Goal: Information Seeking & Learning: Learn about a topic

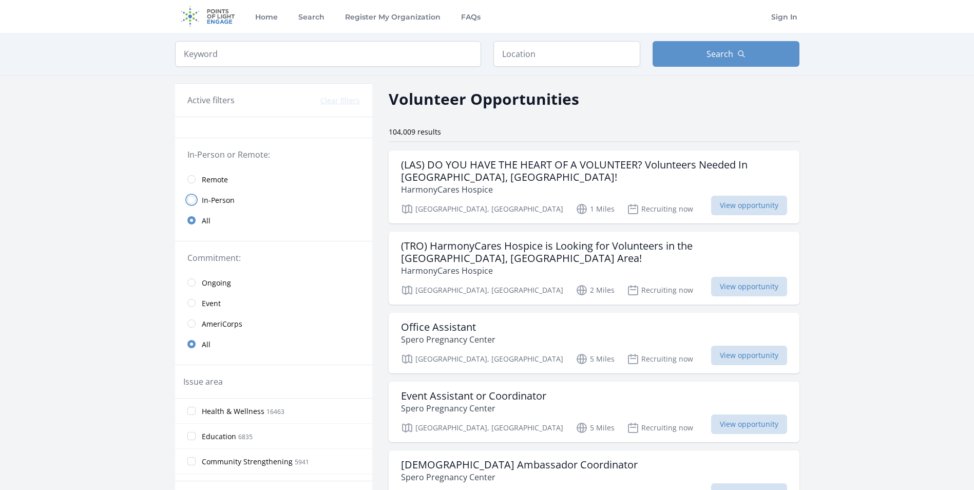
click at [193, 199] on input "radio" at bounding box center [191, 200] width 8 height 8
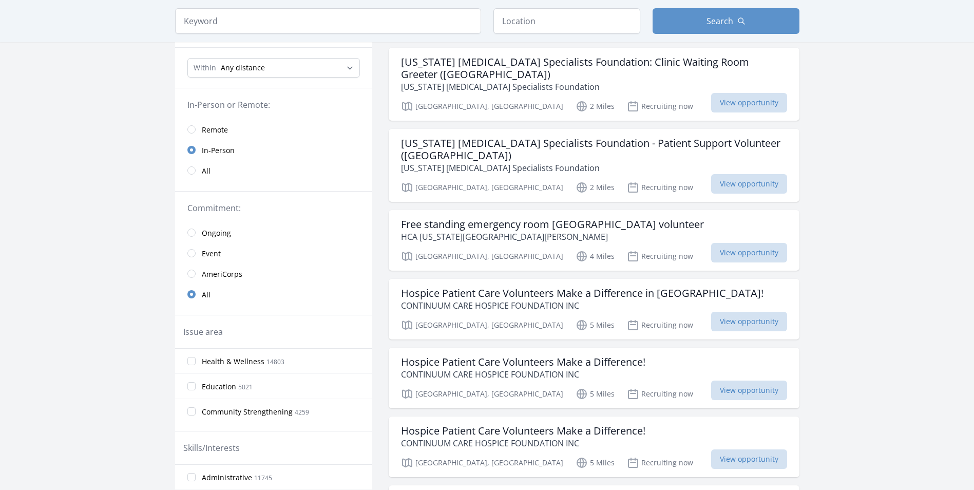
scroll to position [154, 0]
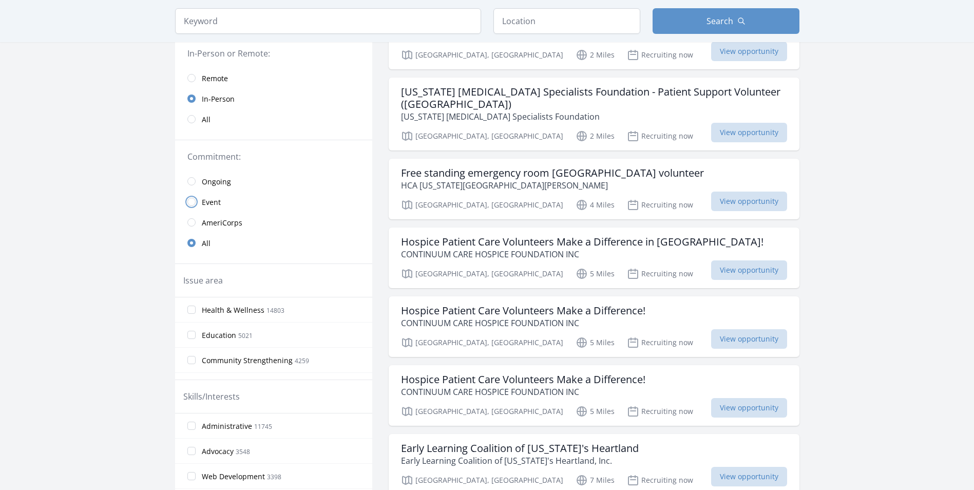
click at [191, 199] on input "radio" at bounding box center [191, 202] width 8 height 8
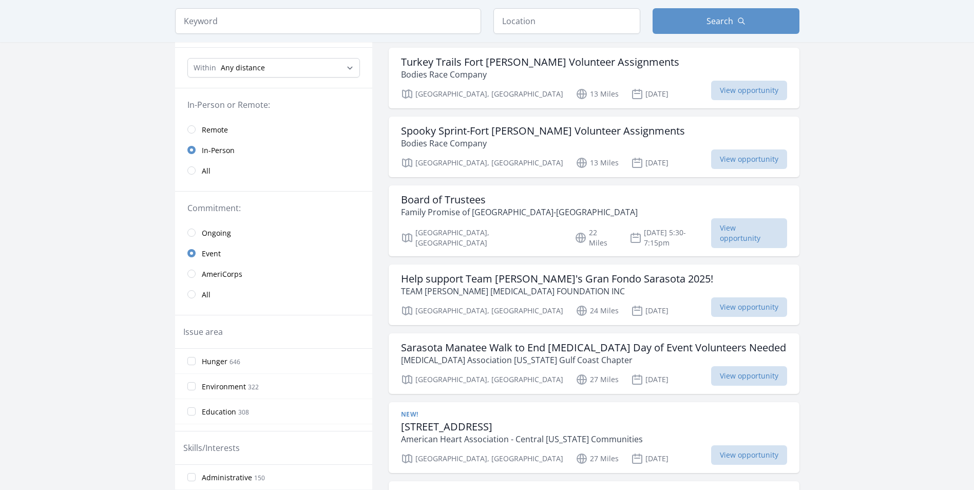
scroll to position [51, 0]
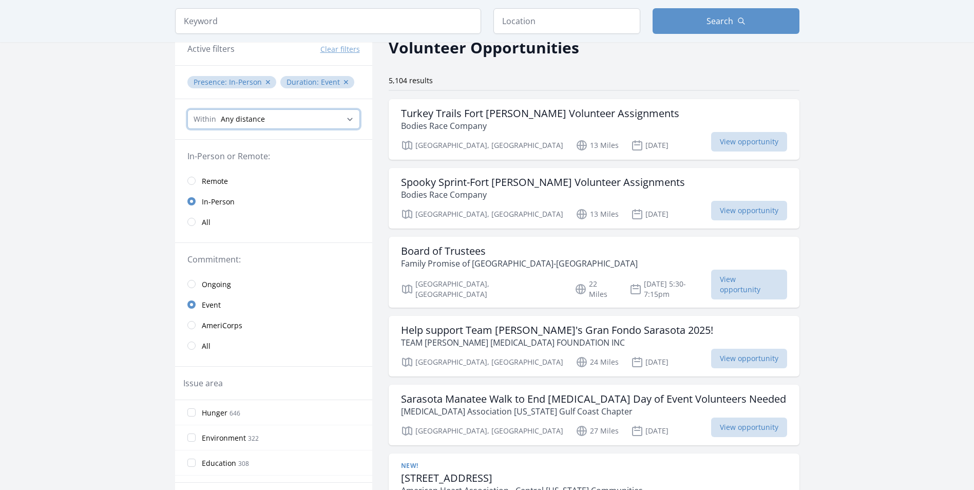
click at [269, 117] on select "Any distance , 5 Miles , 20 Miles , 50 Miles , 100 Miles" at bounding box center [273, 119] width 172 height 20
select select "8046"
click at [187, 109] on select "Any distance , 5 Miles , 20 Miles , 50 Miles , 100 Miles" at bounding box center [273, 119] width 172 height 20
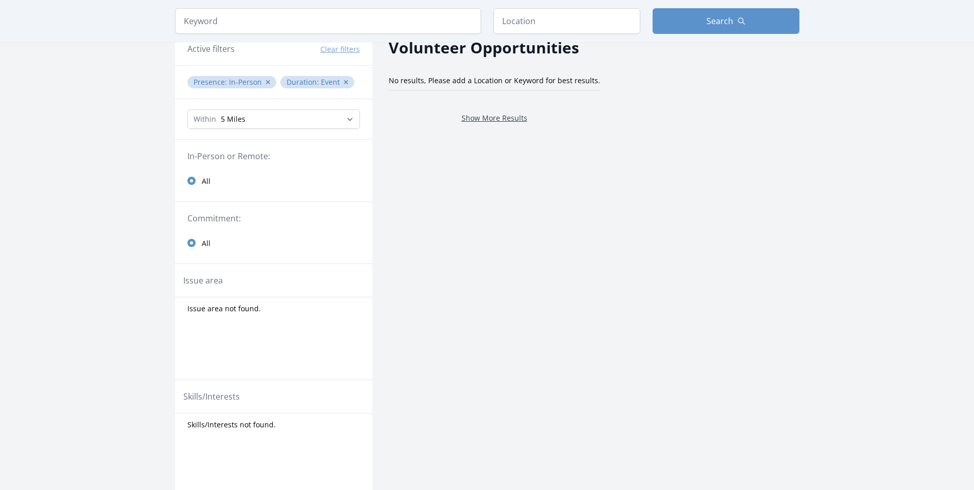
click at [467, 117] on link "Show More Results" at bounding box center [494, 118] width 66 height 10
click at [317, 123] on select "Any distance , 5 Miles , 20 Miles , 50 Miles , 100 Miles" at bounding box center [273, 119] width 172 height 20
select select "all"
click at [187, 109] on select "Any distance , 5 Miles , 20 Miles , 50 Miles , 100 Miles" at bounding box center [273, 119] width 172 height 20
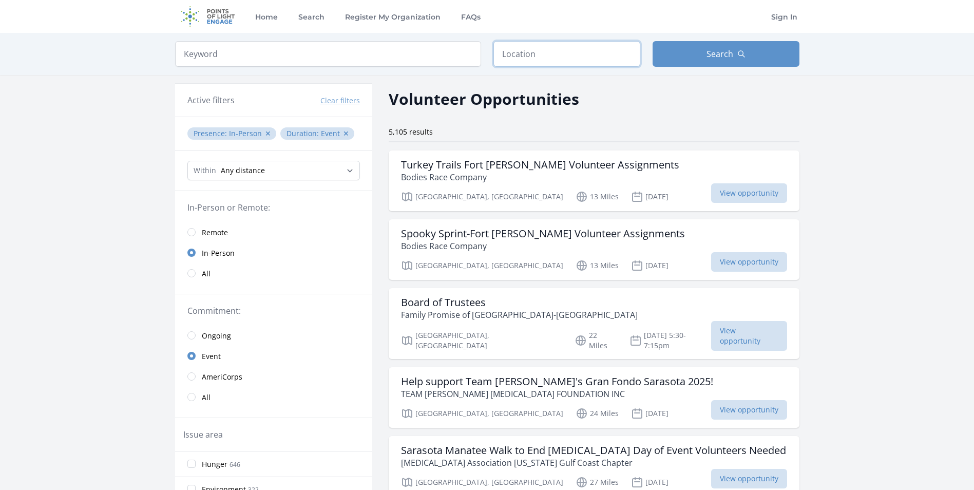
click at [549, 54] on input "text" at bounding box center [566, 54] width 147 height 26
type input "[GEOGRAPHIC_DATA], [GEOGRAPHIC_DATA], [GEOGRAPHIC_DATA]"
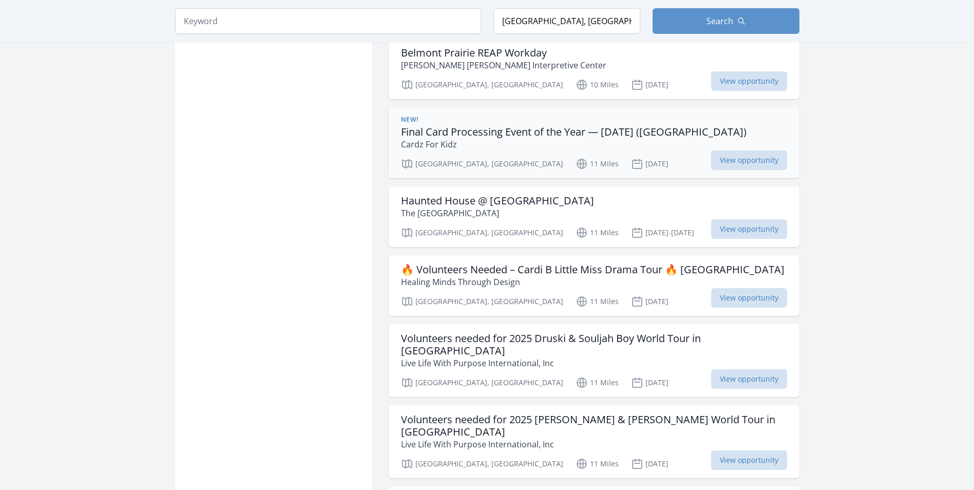
scroll to position [872, 0]
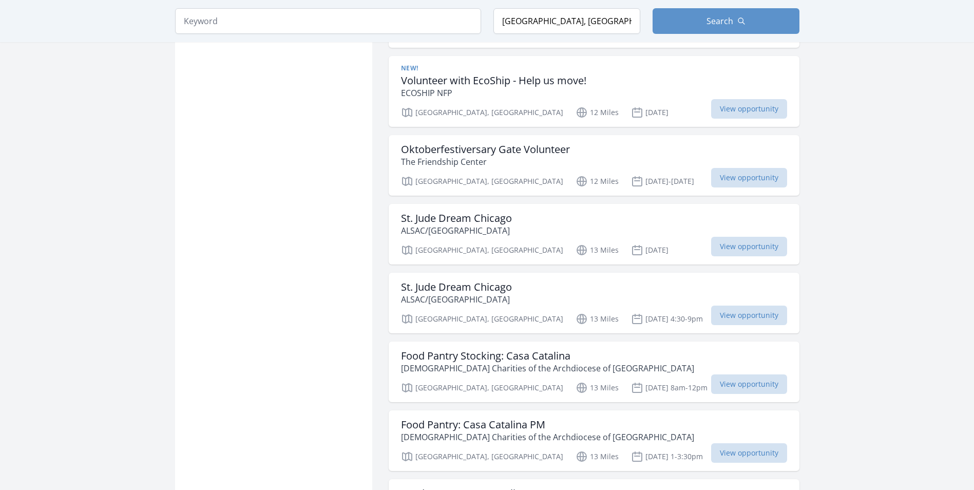
scroll to position [1642, 0]
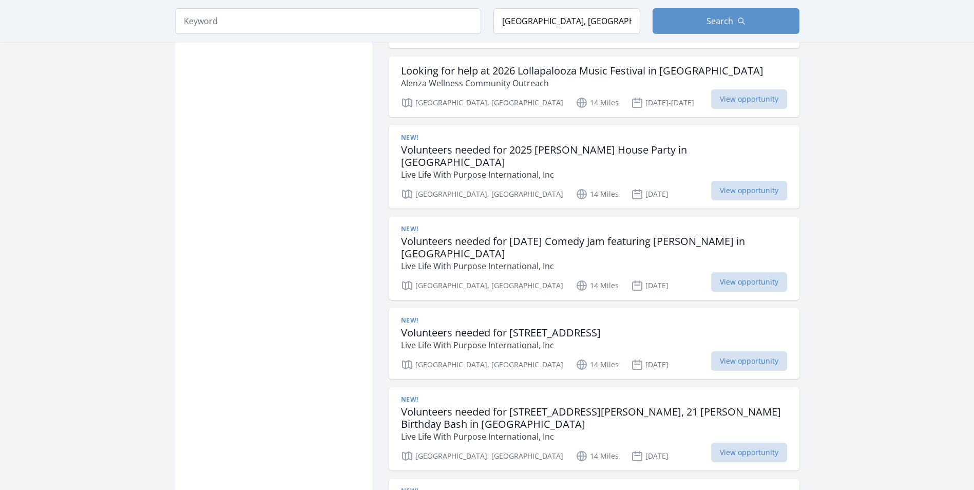
scroll to position [3644, 0]
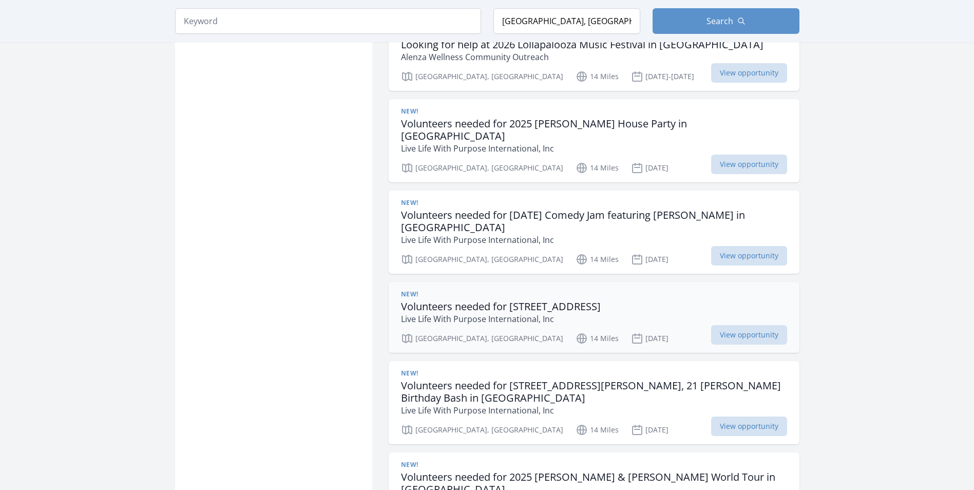
click at [600, 313] on p "Live Life With Purpose International, Inc" at bounding box center [501, 319] width 200 height 12
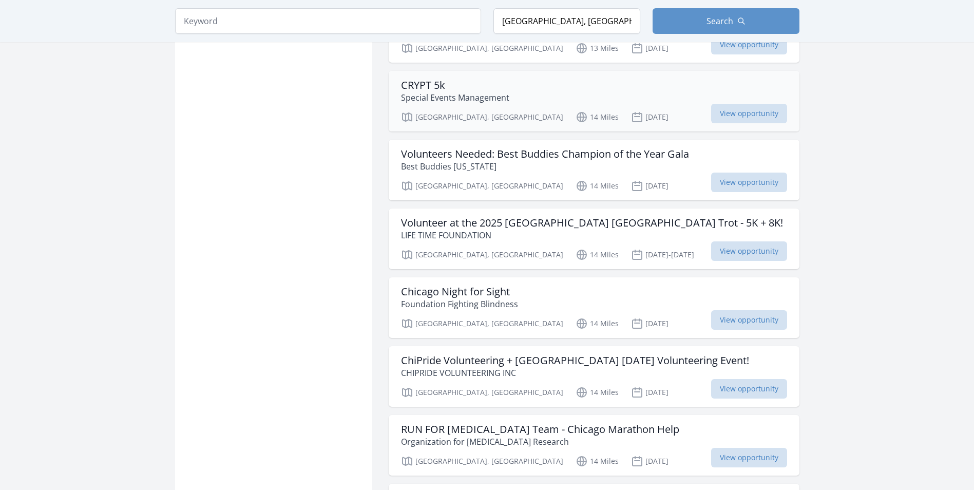
scroll to position [2720, 0]
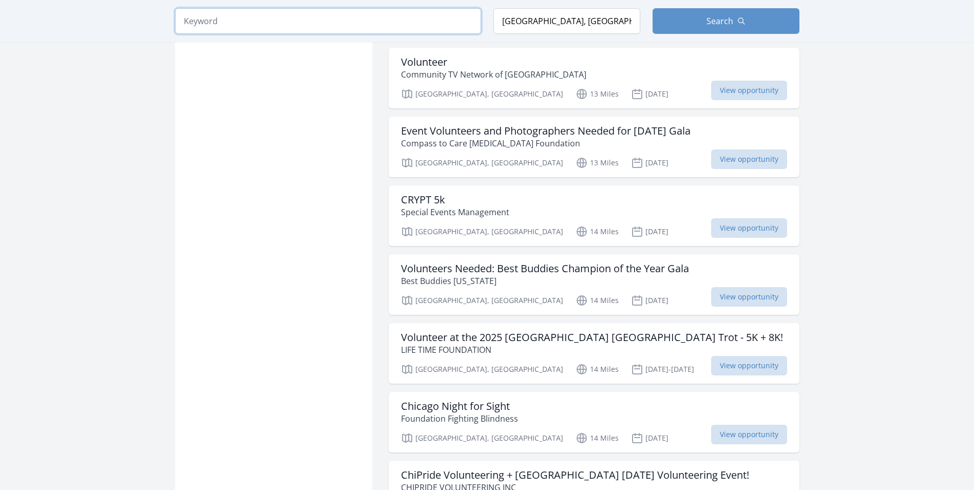
click at [296, 20] on input "search" at bounding box center [328, 21] width 306 height 26
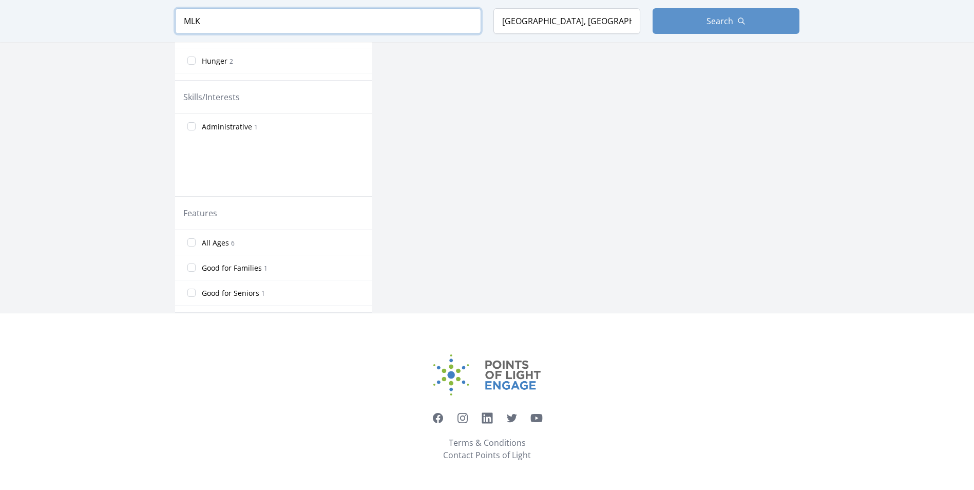
scroll to position [470, 0]
type input "MLK"
click button "submit" at bounding box center [0, 0] width 0 height 0
click at [279, 63] on label "Hunger 2" at bounding box center [273, 60] width 197 height 21
click at [196, 63] on input "Hunger 2" at bounding box center [191, 60] width 8 height 8
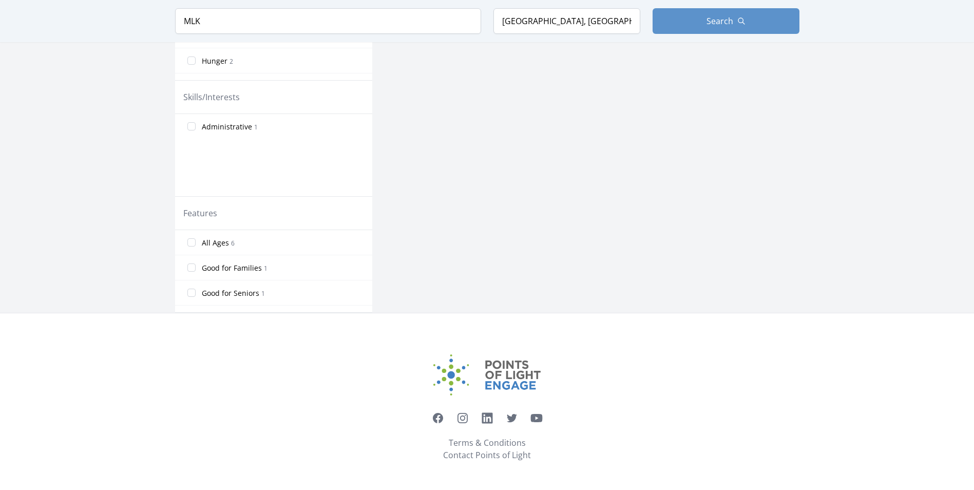
scroll to position [429, 0]
click at [299, 64] on label "Family Services 2" at bounding box center [273, 60] width 197 height 21
click at [196, 64] on input "Family Services 2" at bounding box center [191, 60] width 8 height 8
click at [691, 14] on button "Search" at bounding box center [725, 21] width 147 height 26
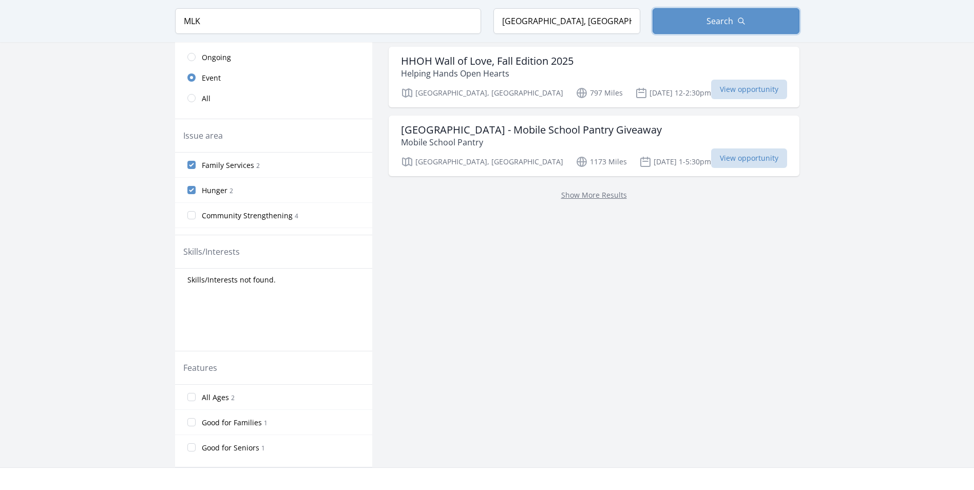
scroll to position [257, 0]
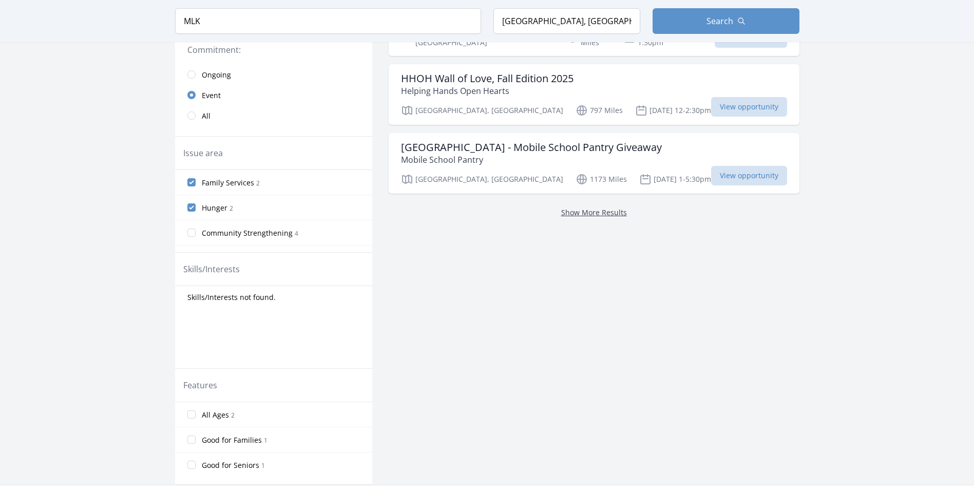
click at [605, 207] on link "Show More Results" at bounding box center [594, 212] width 66 height 10
click at [610, 207] on link "Show More Results" at bounding box center [594, 212] width 66 height 10
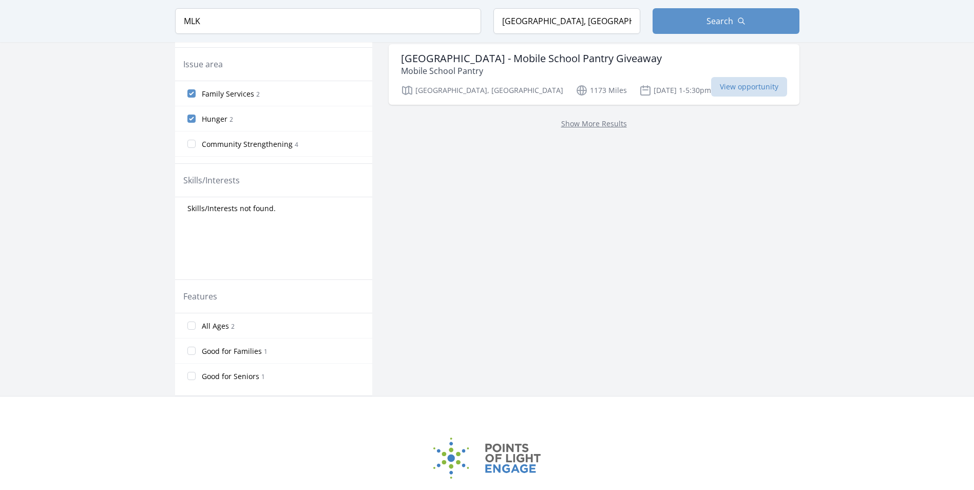
scroll to position [223, 0]
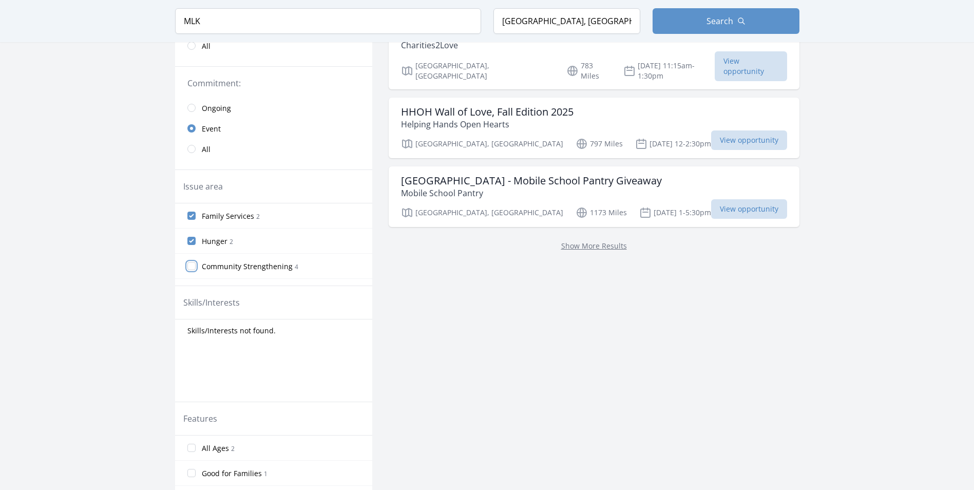
click at [191, 265] on input "Community Strengthening 4" at bounding box center [191, 266] width 8 height 8
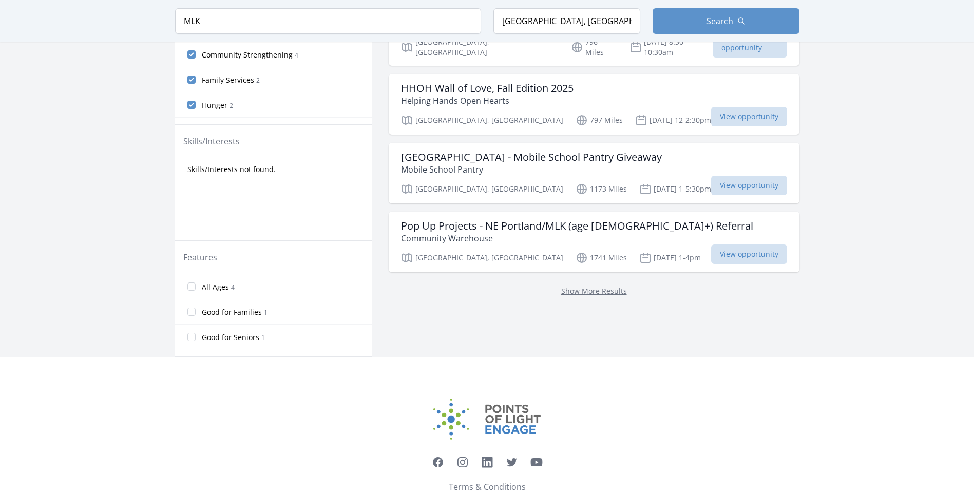
scroll to position [411, 0]
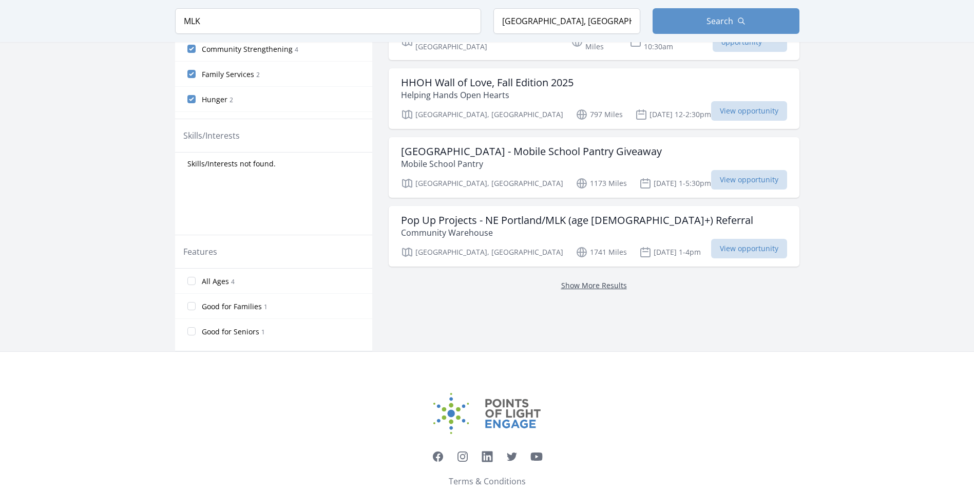
click at [596, 280] on link "Show More Results" at bounding box center [594, 285] width 66 height 10
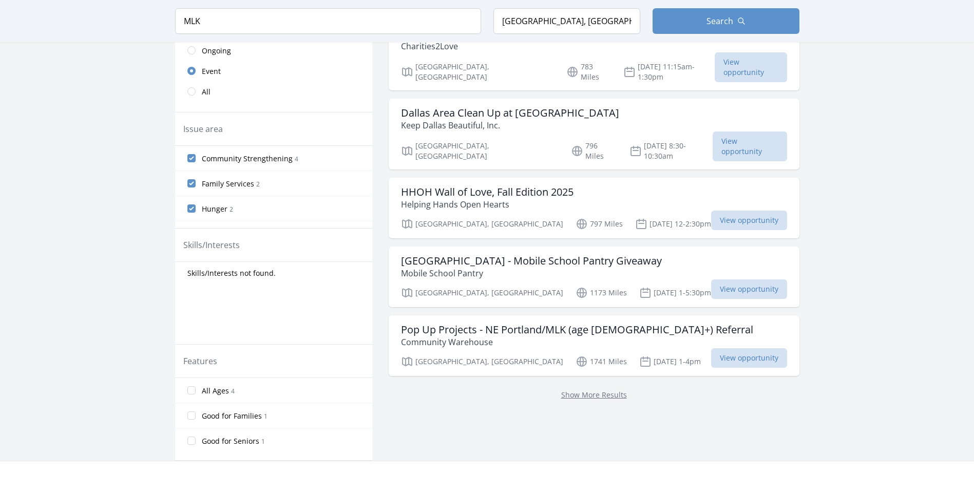
scroll to position [295, 0]
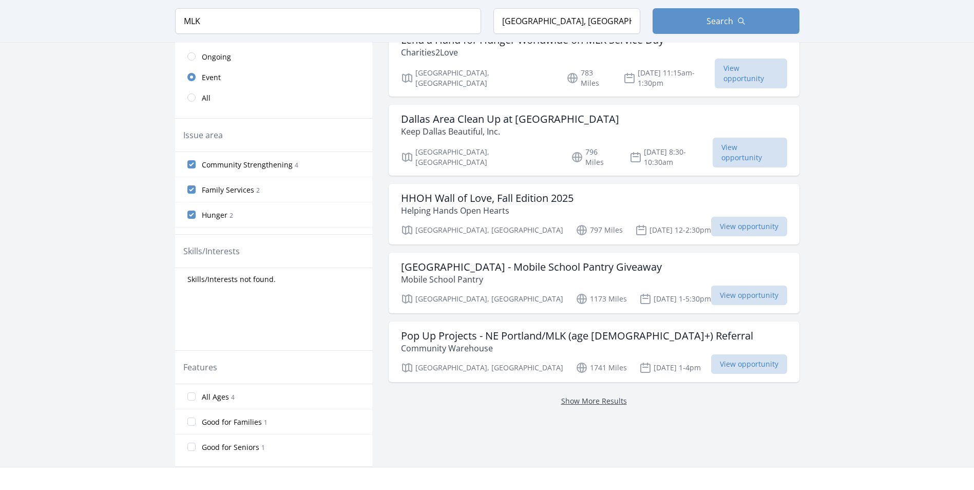
click at [589, 396] on link "Show More Results" at bounding box center [594, 401] width 66 height 10
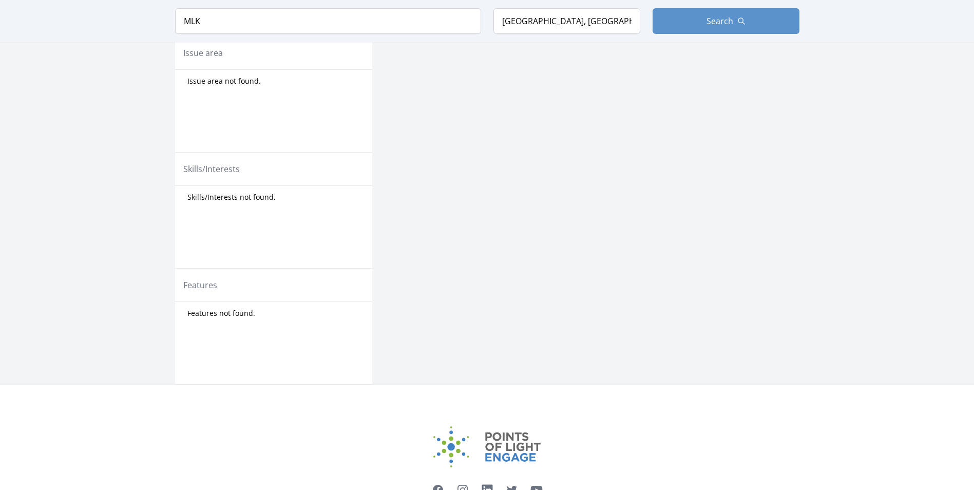
scroll to position [367, 0]
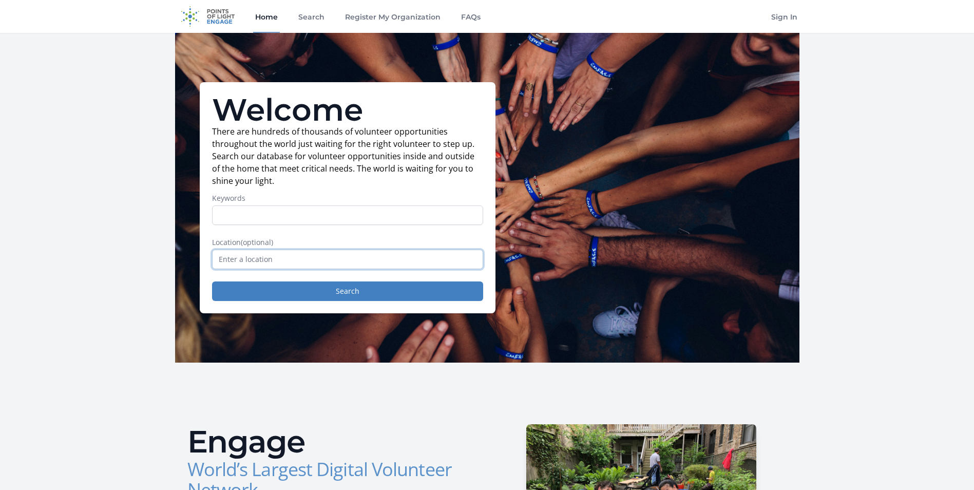
click at [352, 258] on input "text" at bounding box center [347, 259] width 271 height 20
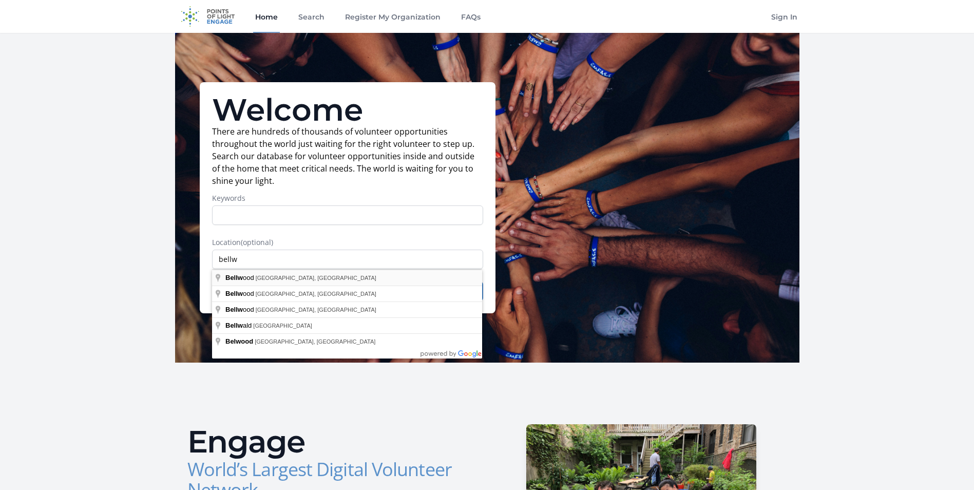
type input "[GEOGRAPHIC_DATA], [GEOGRAPHIC_DATA], [GEOGRAPHIC_DATA]"
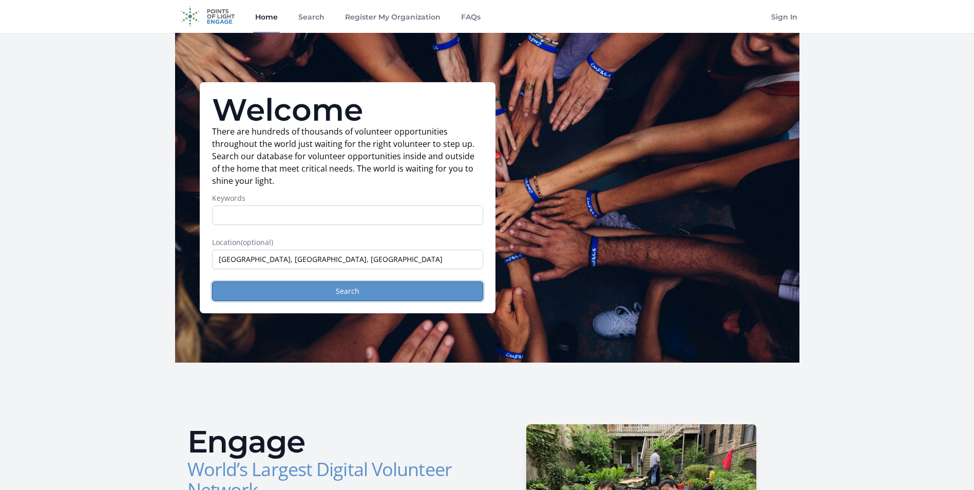
click at [383, 288] on button "Search" at bounding box center [347, 291] width 271 height 20
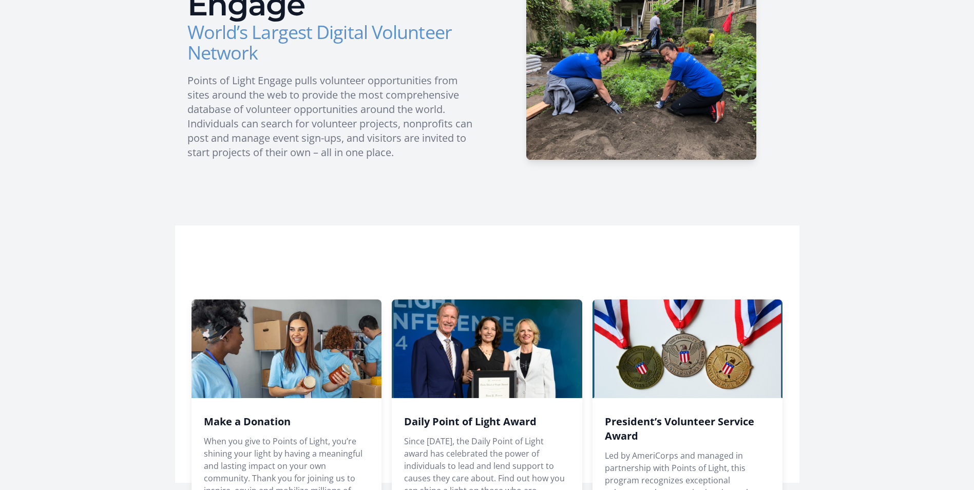
scroll to position [565, 0]
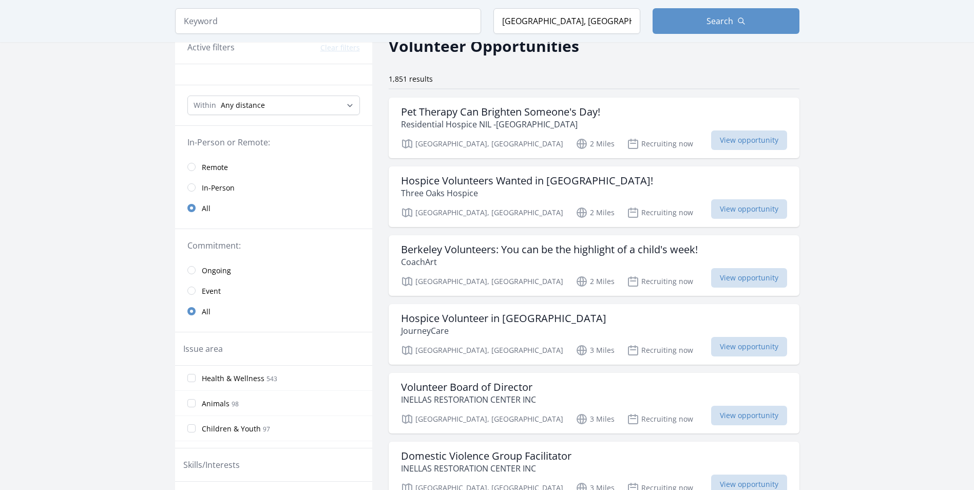
scroll to position [51, 0]
click at [195, 186] on link "In-Person" at bounding box center [273, 189] width 197 height 21
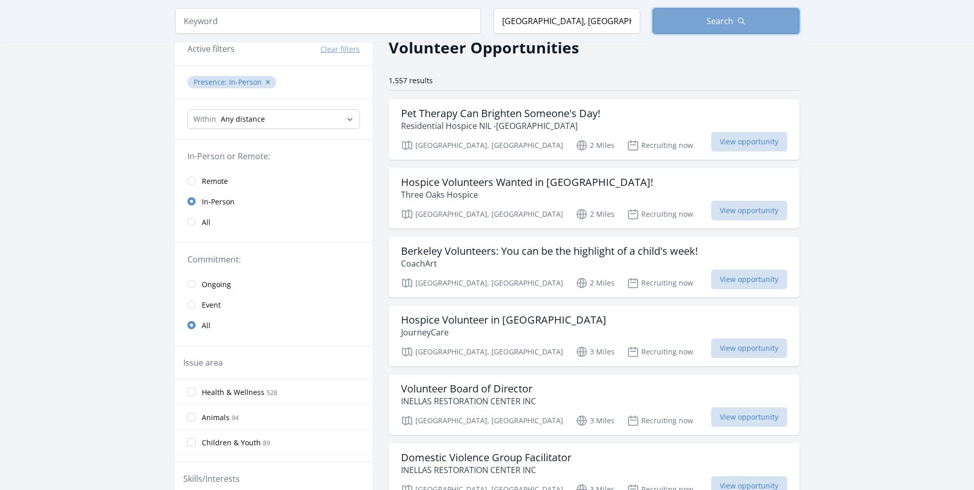
click at [701, 31] on button "Search" at bounding box center [725, 21] width 147 height 26
click at [715, 20] on span "Search" at bounding box center [719, 21] width 27 height 12
click at [348, 124] on select "Any distance , 5 Miles , 20 Miles , 50 Miles , 100 Miles" at bounding box center [273, 119] width 172 height 20
select select "8046"
click at [187, 109] on select "Any distance , 5 Miles , 20 Miles , 50 Miles , 100 Miles" at bounding box center [273, 119] width 172 height 20
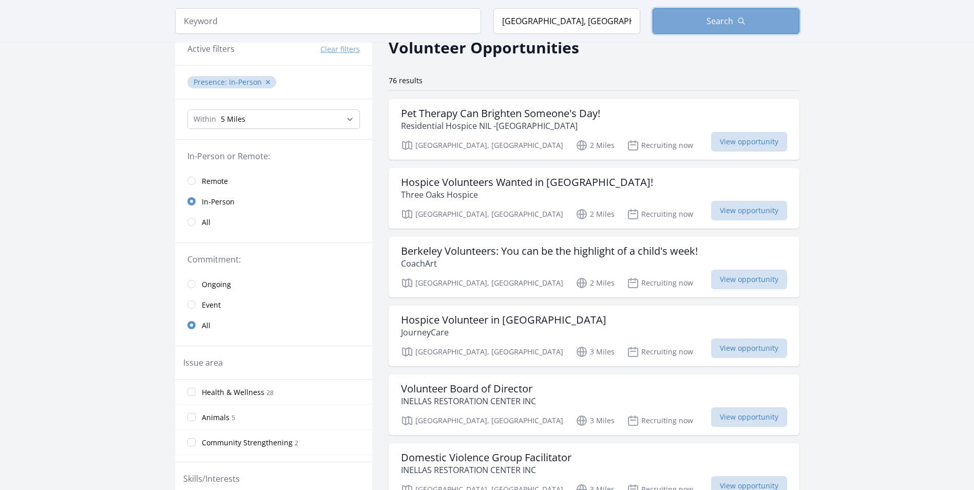
click at [713, 23] on span "Search" at bounding box center [719, 21] width 27 height 12
click at [348, 51] on button "Clear filters" at bounding box center [340, 49] width 40 height 10
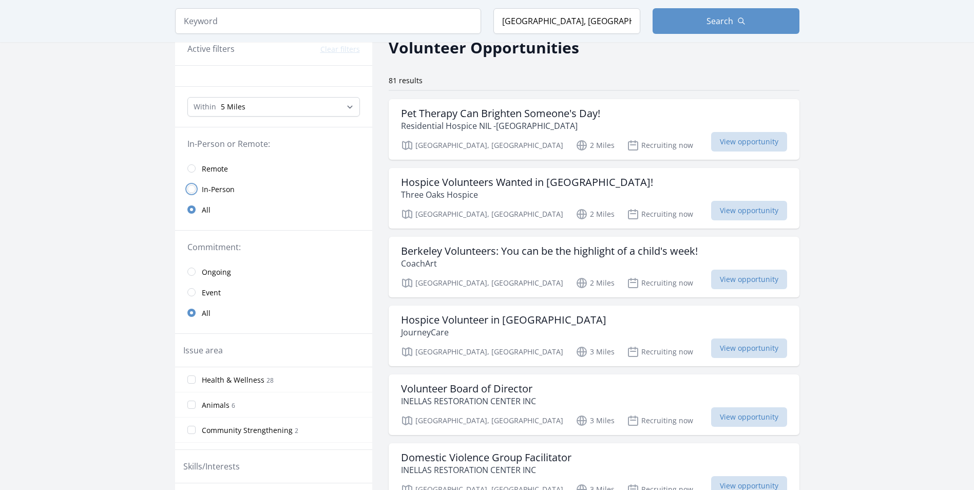
click at [190, 187] on input "radio" at bounding box center [191, 189] width 8 height 8
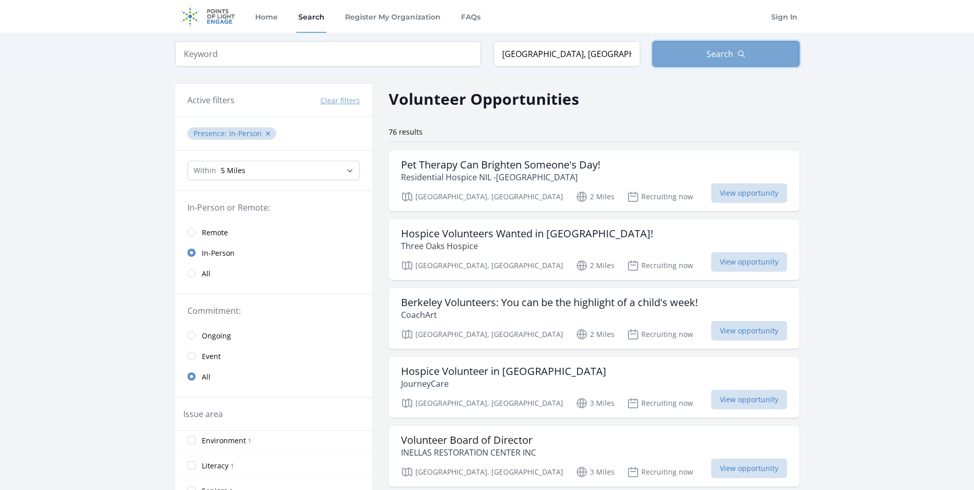
click at [720, 55] on span "Search" at bounding box center [719, 54] width 27 height 12
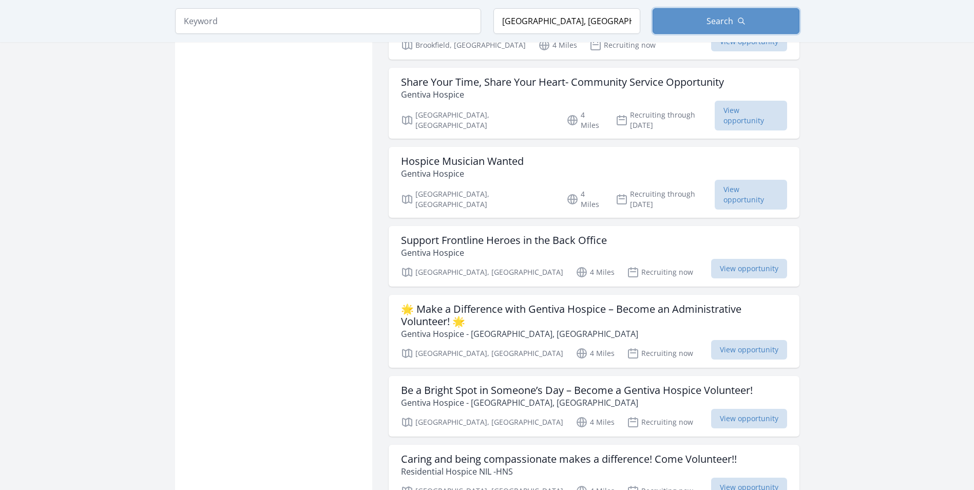
scroll to position [2515, 0]
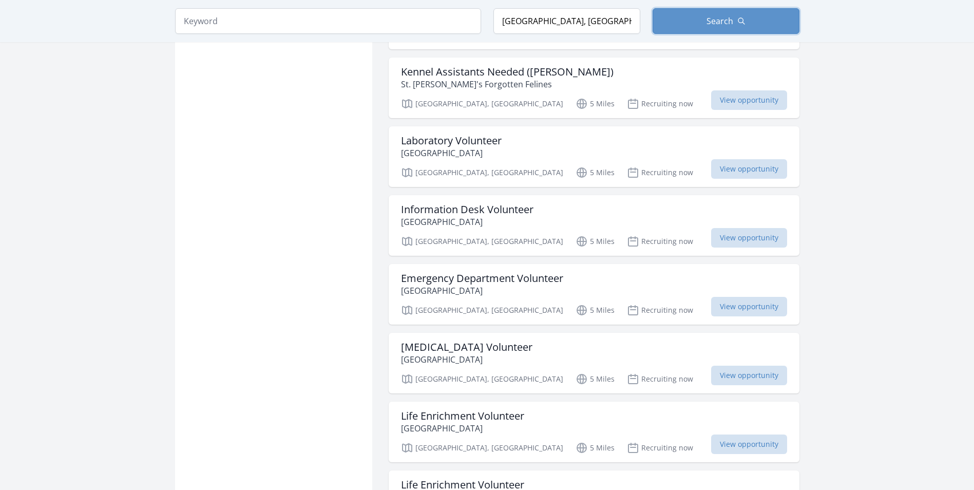
scroll to position [3079, 0]
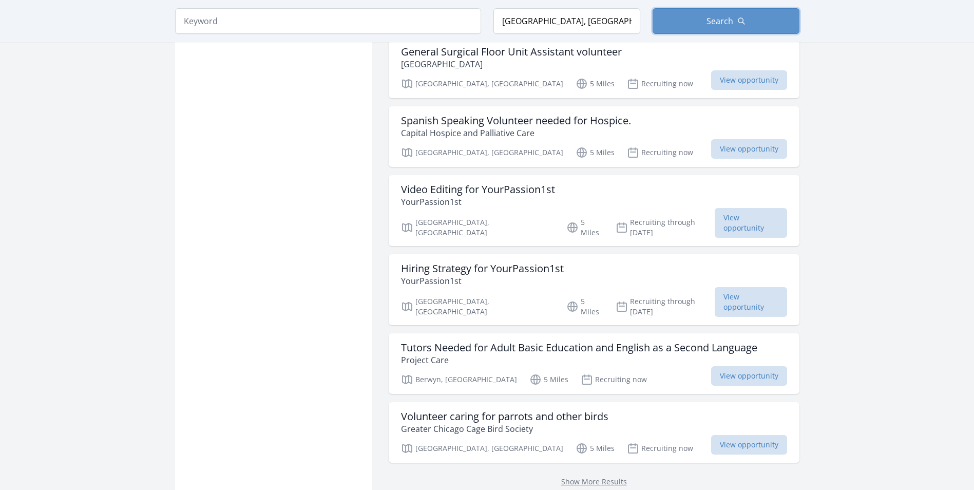
scroll to position [5142, 0]
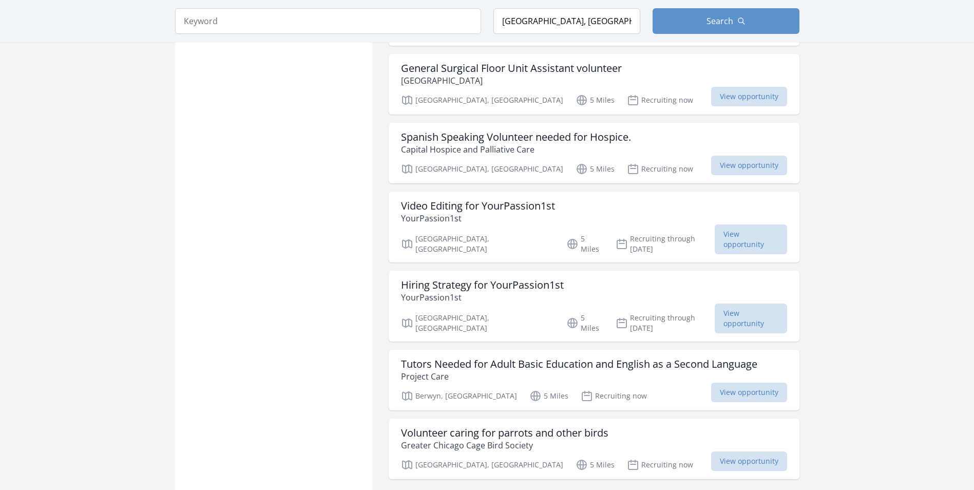
click at [596, 489] on link "Show More Results" at bounding box center [594, 498] width 66 height 10
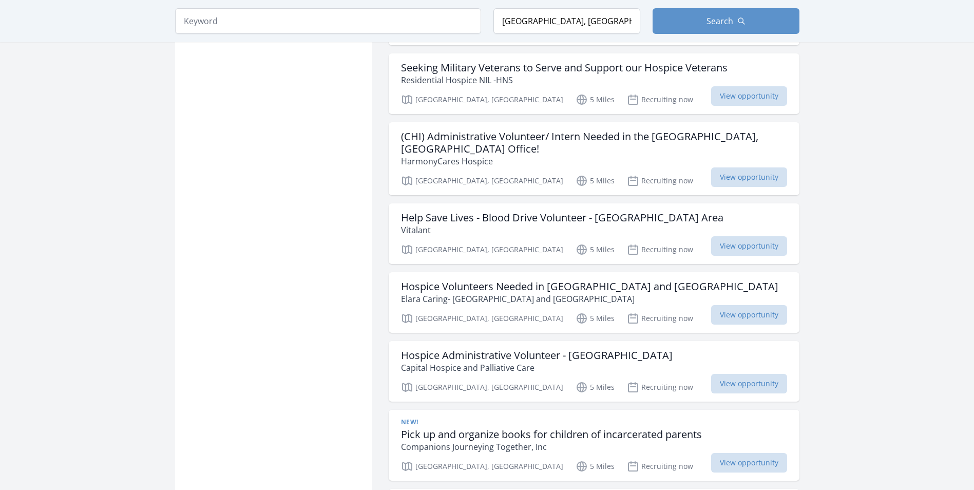
scroll to position [4475, 0]
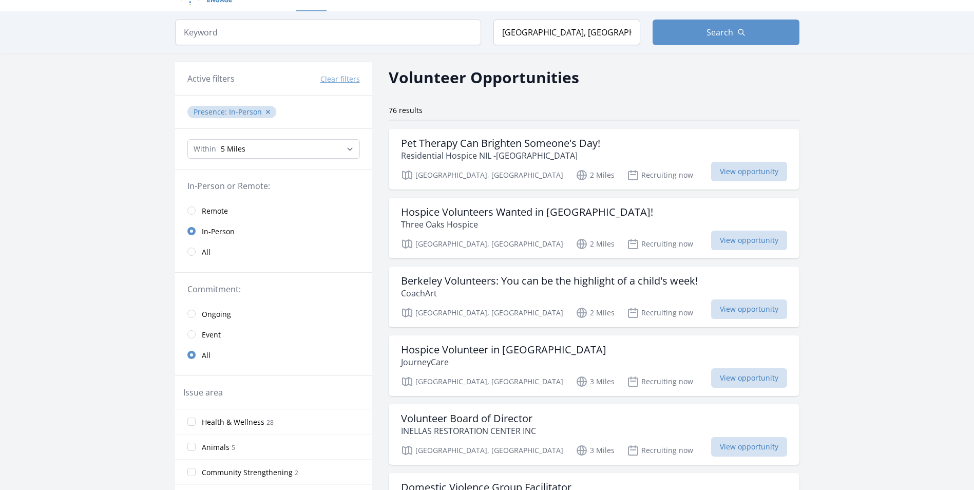
scroll to position [0, 0]
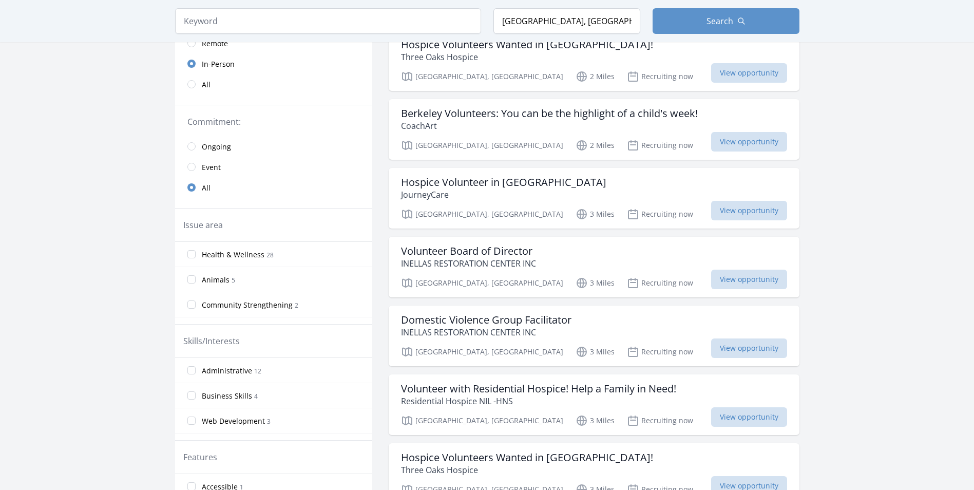
scroll to position [113, 0]
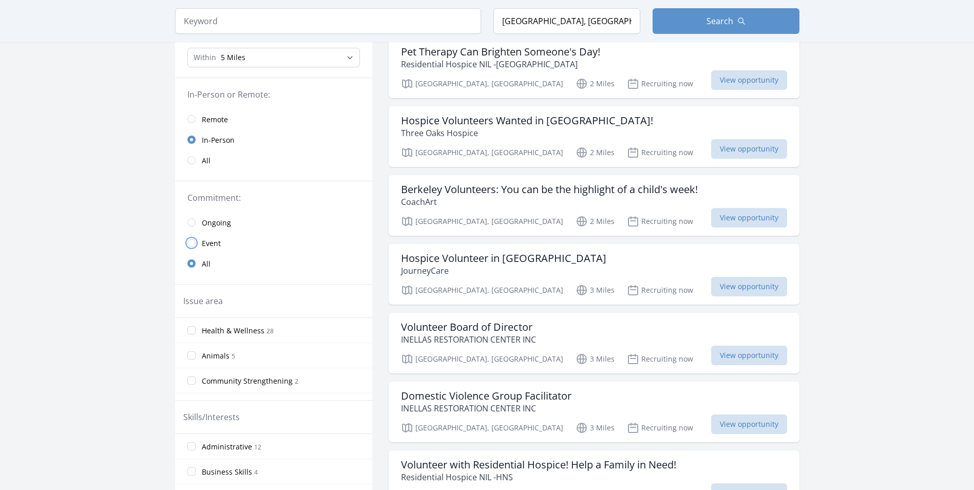
click at [188, 243] on input "radio" at bounding box center [191, 243] width 8 height 8
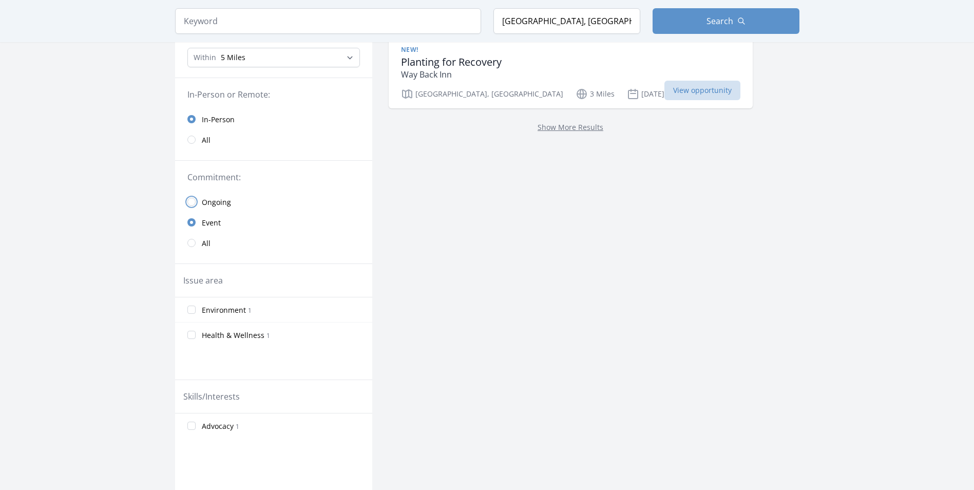
click at [193, 202] on input "radio" at bounding box center [191, 202] width 8 height 8
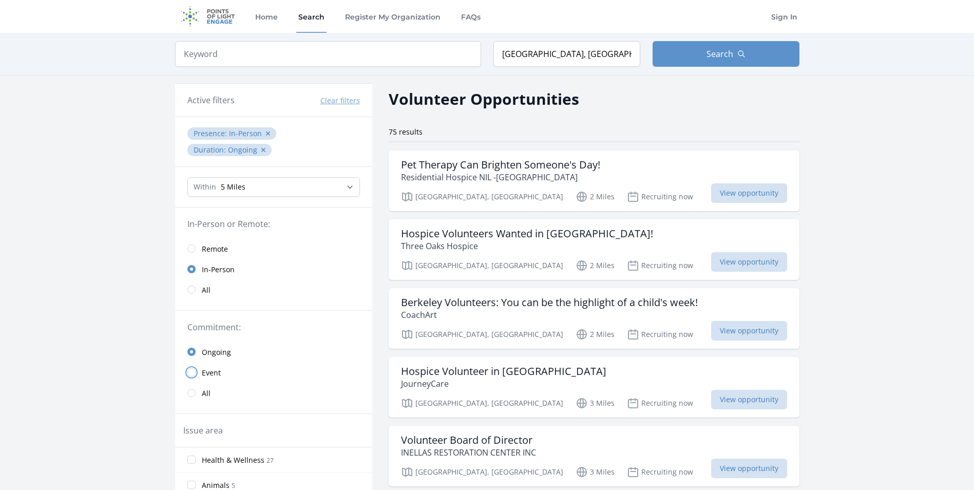
click at [192, 371] on input "radio" at bounding box center [191, 372] width 8 height 8
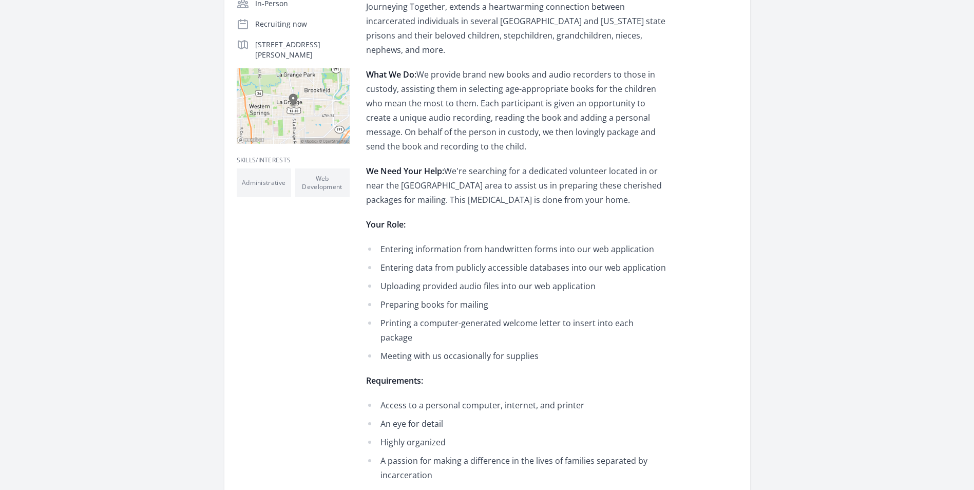
scroll to position [51, 0]
